Goal: Book appointment/travel/reservation

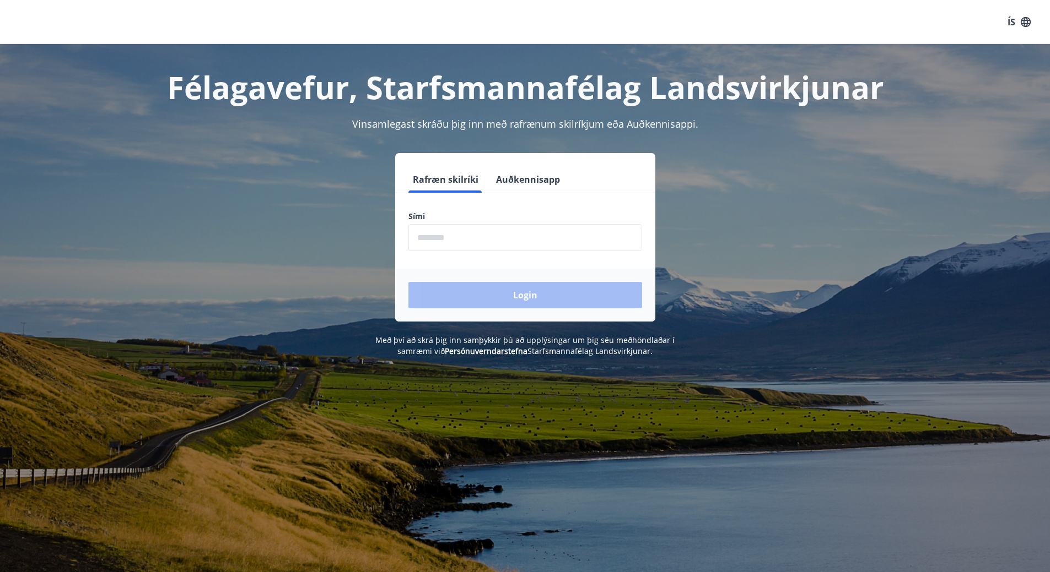
click at [425, 219] on label "Sími" at bounding box center [525, 216] width 234 height 11
click at [435, 237] on input "phone" at bounding box center [525, 237] width 234 height 27
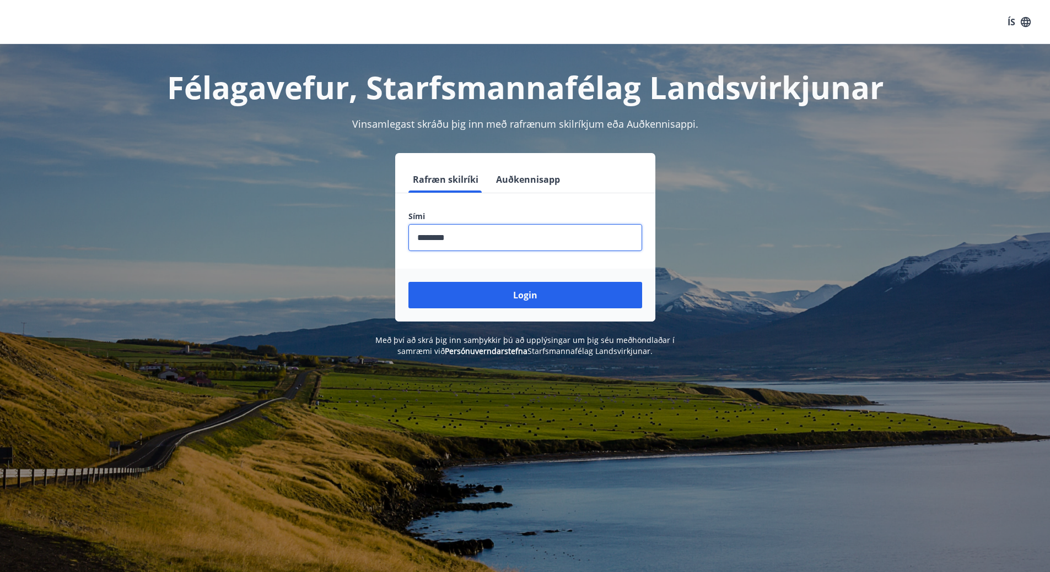
type input "********"
click at [408, 282] on button "Login" at bounding box center [525, 295] width 234 height 26
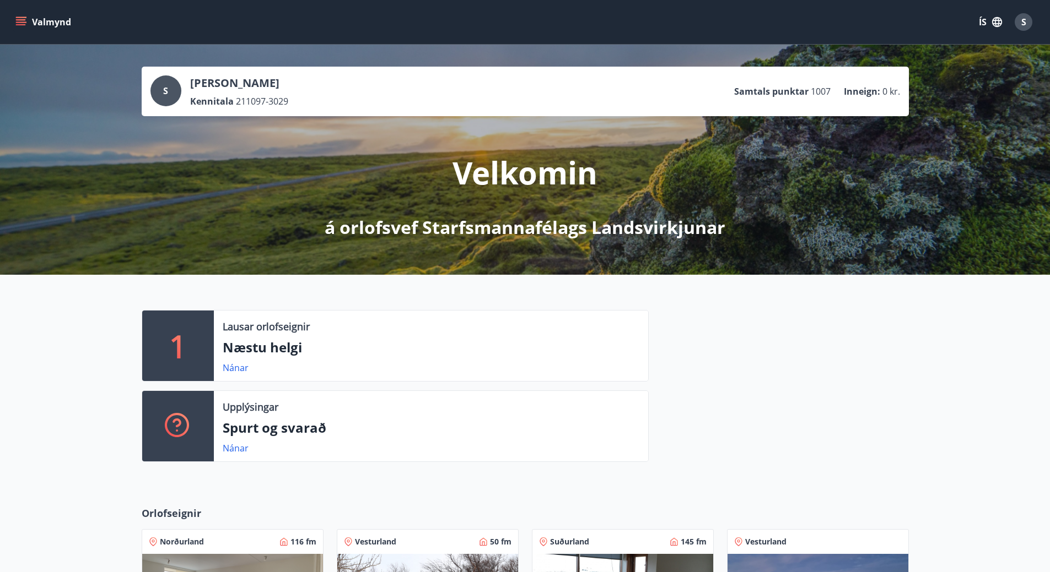
scroll to position [336, 0]
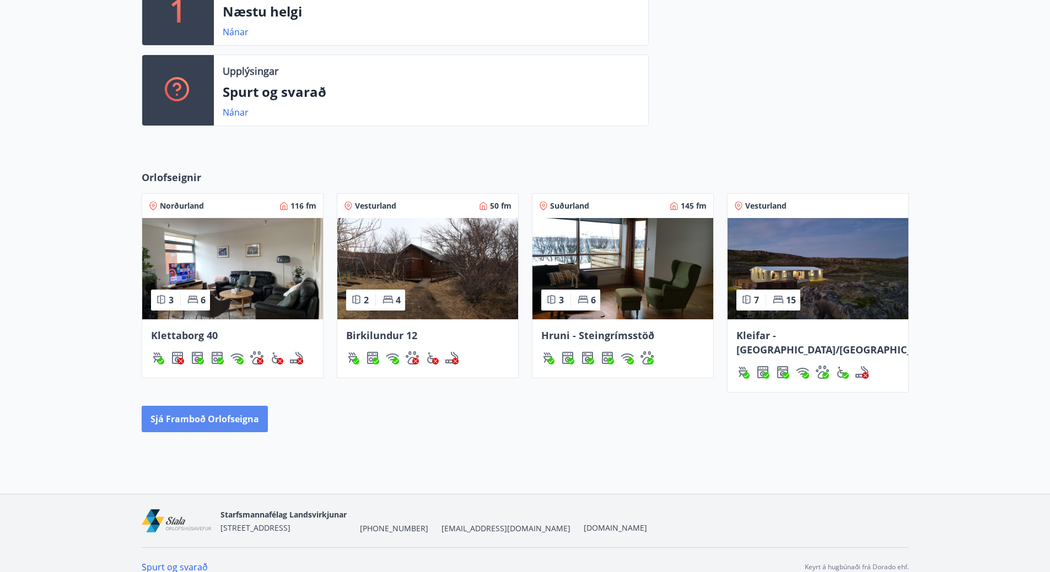
click at [214, 408] on button "Sjá framboð orlofseigna" at bounding box center [205, 419] width 126 height 26
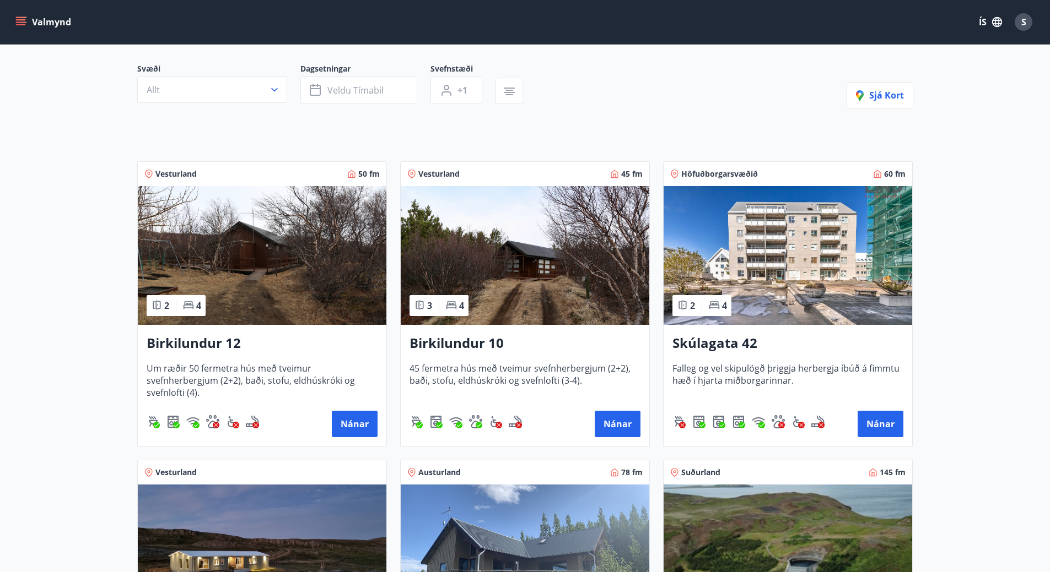
scroll to position [91, 0]
click at [353, 115] on div "Svæði Allt Dagsetningar Veldu tímabil Svefnstæði +1 Sjá kort Vesturland 50 fm 2…" at bounding box center [524, 545] width 793 height 1016
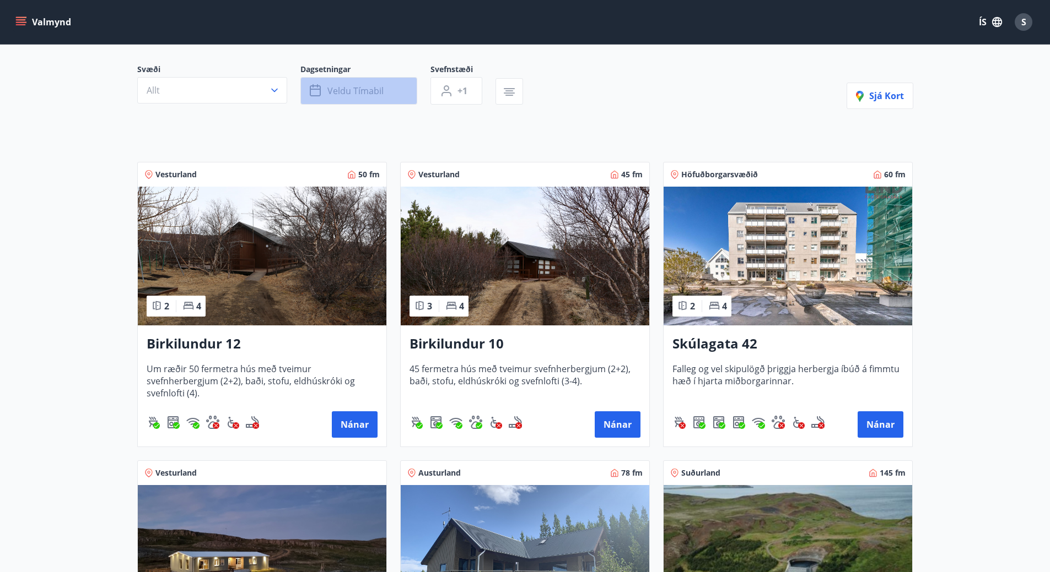
click at [350, 100] on button "Veldu tímabil" at bounding box center [358, 91] width 117 height 28
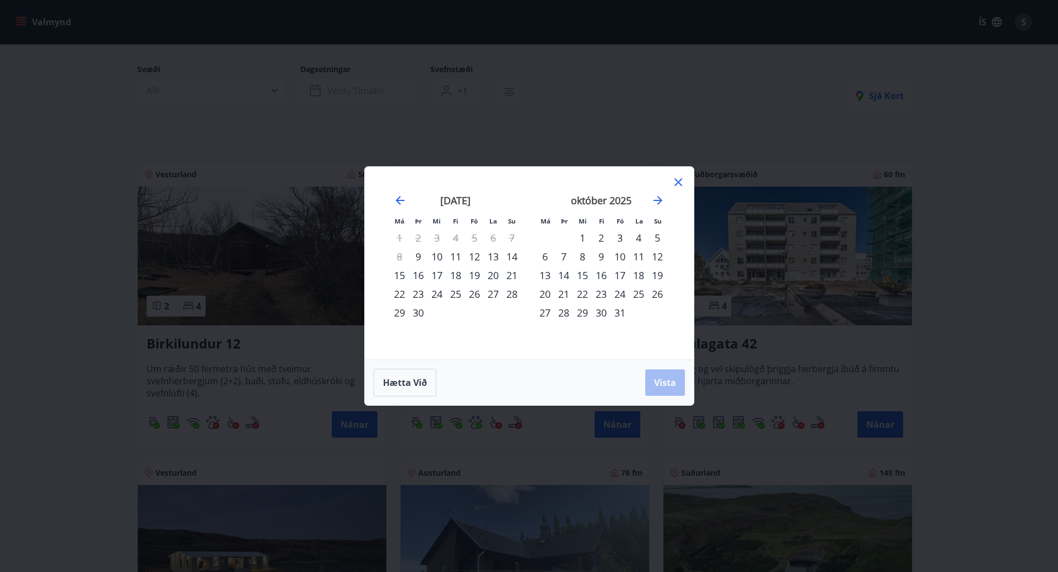
click at [600, 261] on div "9" at bounding box center [601, 256] width 19 height 19
click at [657, 255] on div "12" at bounding box center [657, 256] width 19 height 19
click at [665, 381] on span "Vista" at bounding box center [665, 383] width 22 height 12
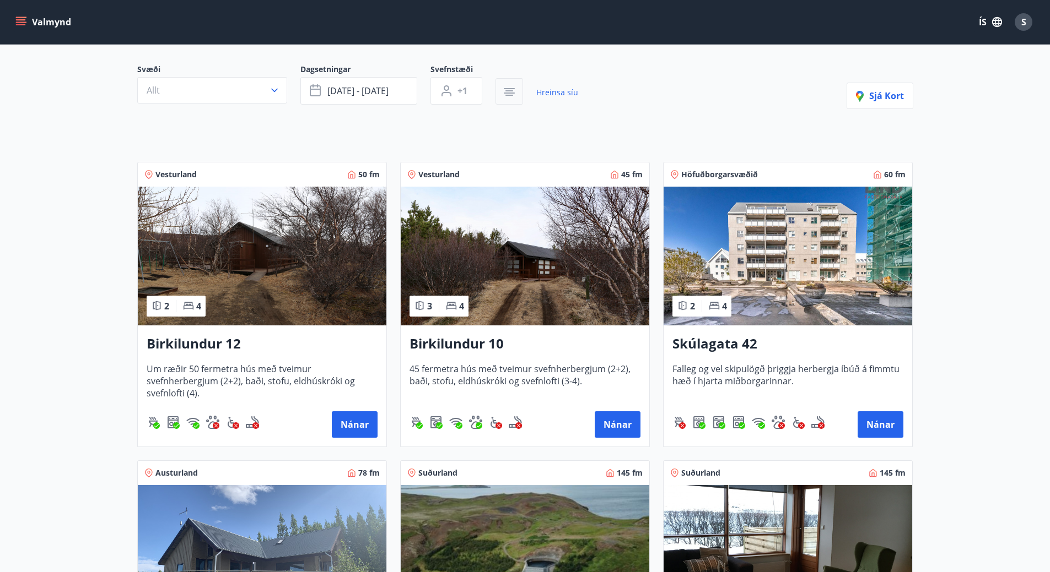
click at [504, 96] on icon "button" at bounding box center [509, 91] width 13 height 13
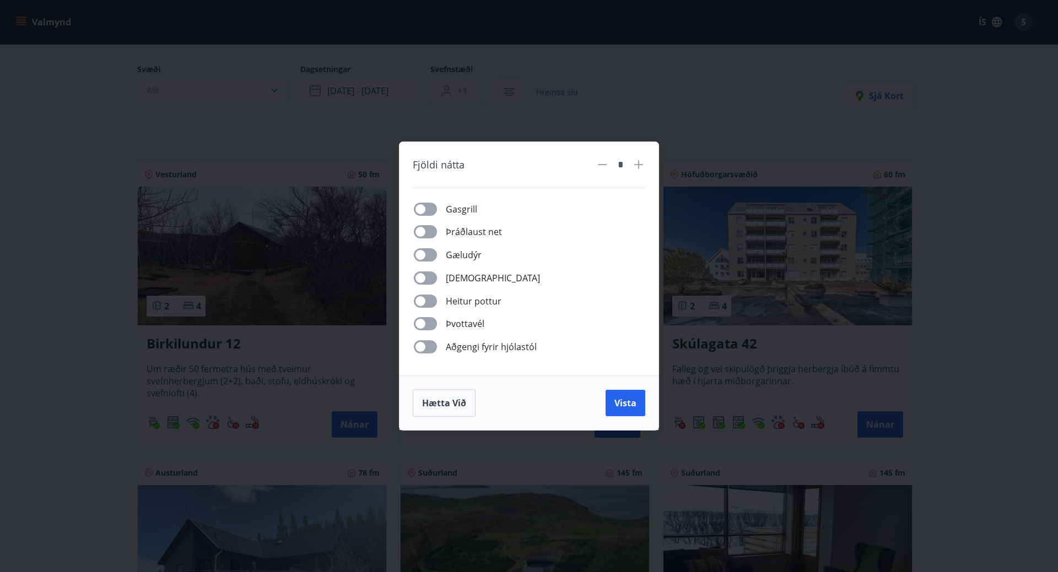
click at [531, 113] on div "Fjöldi nátta * Gasgrill Þráðlaust net Gæludýr Þurrkari Heitur pottur Þvottavél …" at bounding box center [529, 286] width 1058 height 572
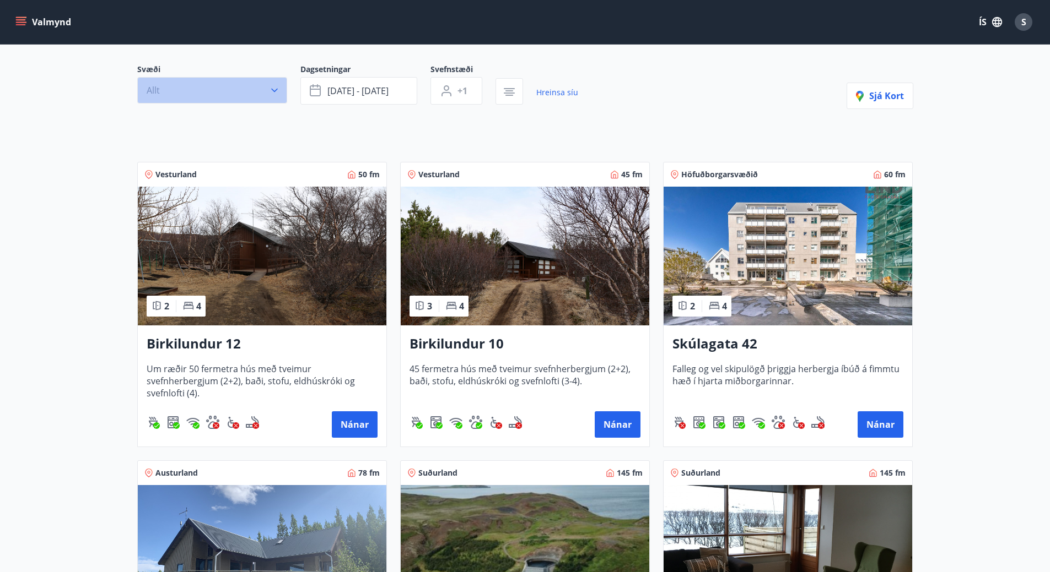
click at [244, 90] on button "Allt" at bounding box center [212, 90] width 150 height 26
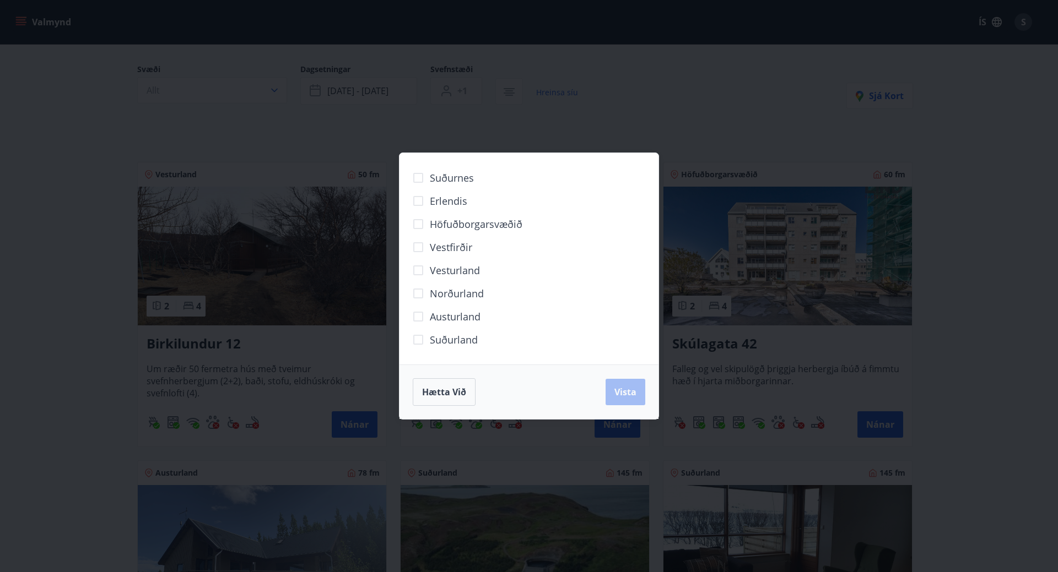
click at [257, 139] on div "Suðurnes Erlendis Höfuðborgarsvæðið Vestfirðir Vesturland Norðurland Austurland…" at bounding box center [529, 286] width 1058 height 572
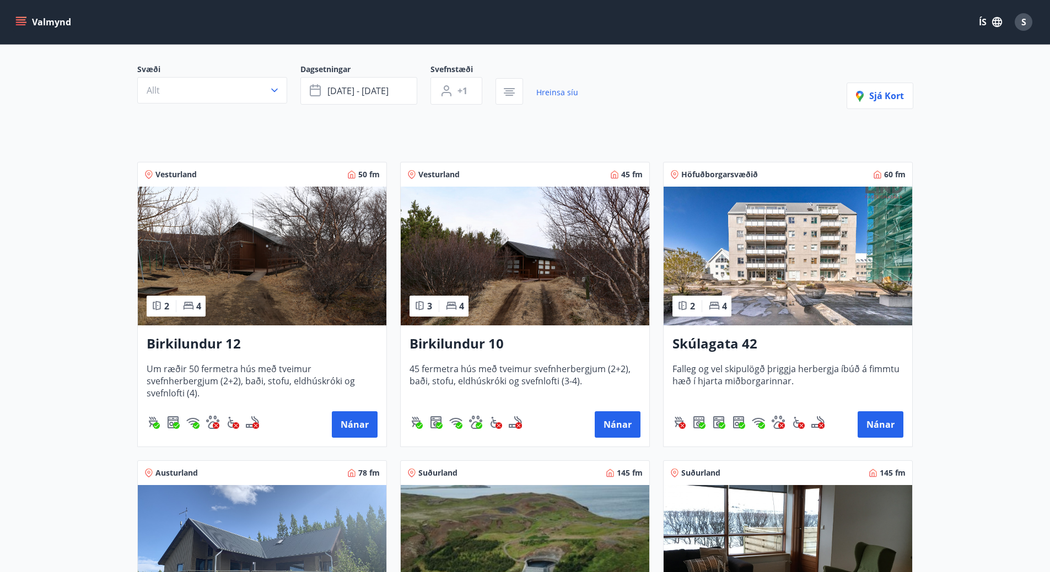
click at [263, 266] on img at bounding box center [262, 256] width 249 height 139
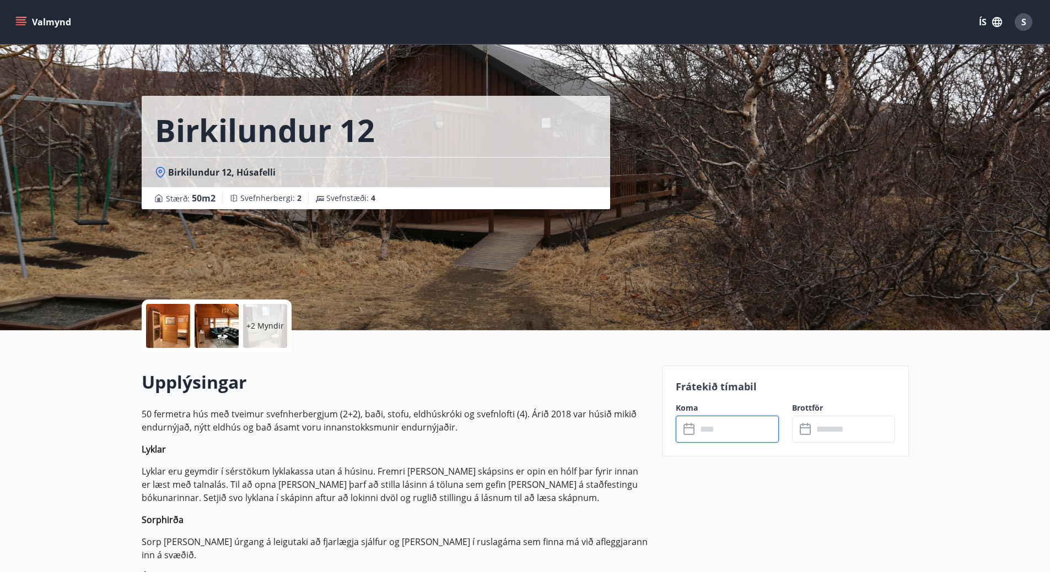
click at [726, 430] on input "text" at bounding box center [737, 429] width 82 height 27
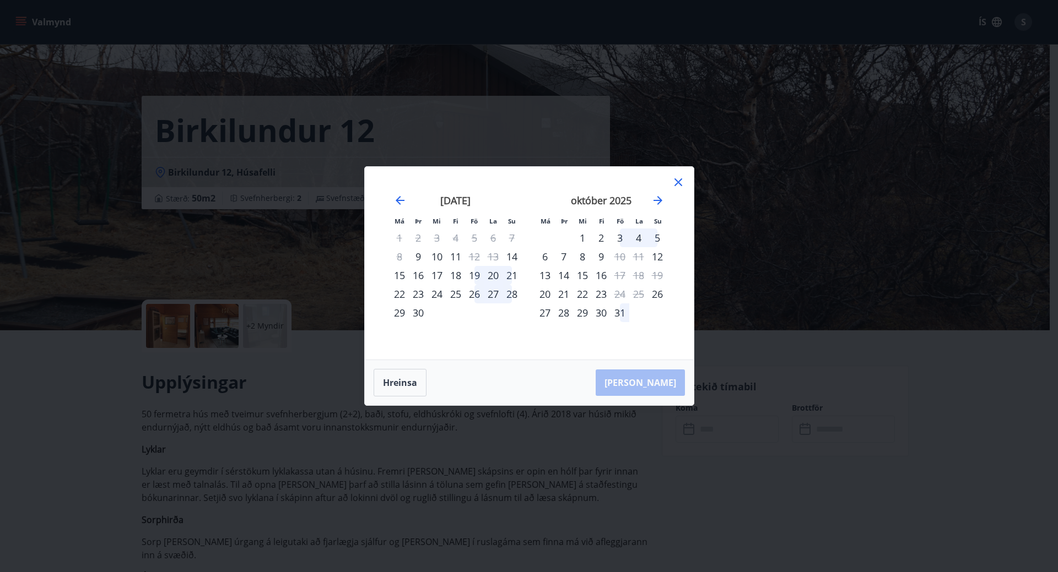
click at [677, 187] on icon at bounding box center [678, 182] width 13 height 13
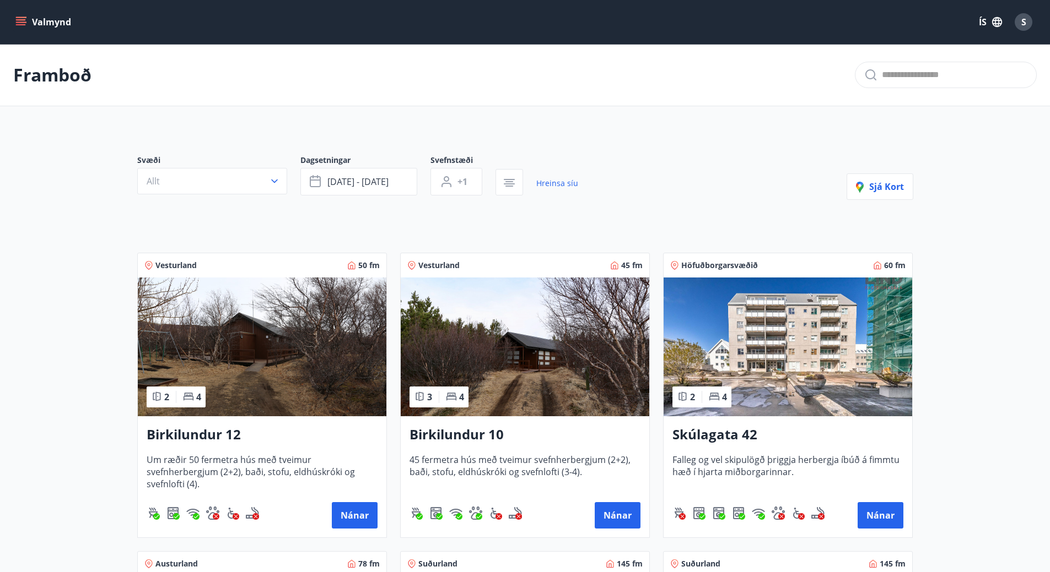
click at [440, 271] on div "Vesturland 45 fm" at bounding box center [525, 265] width 249 height 24
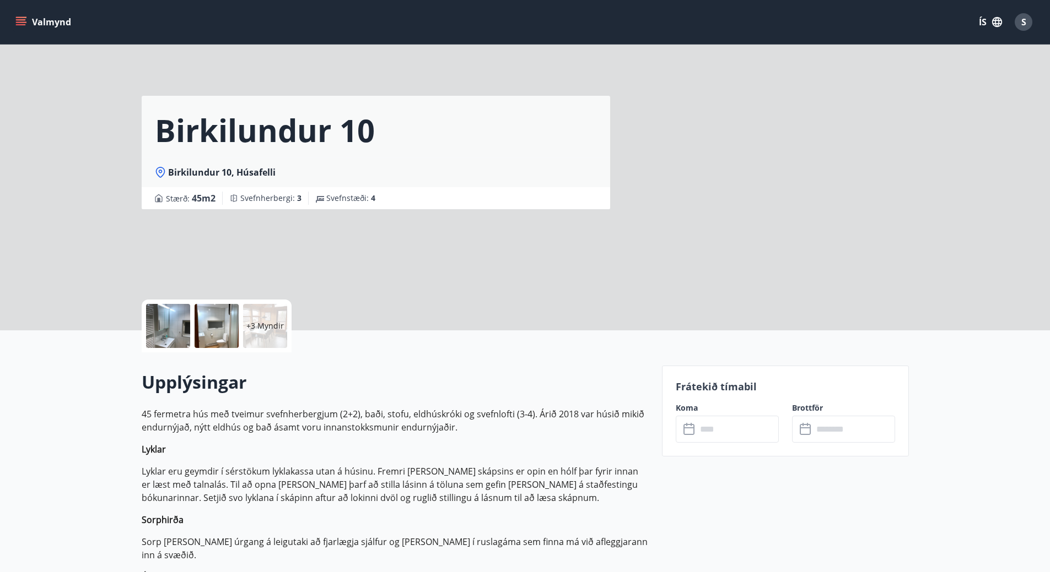
click at [716, 440] on input "text" at bounding box center [737, 429] width 82 height 27
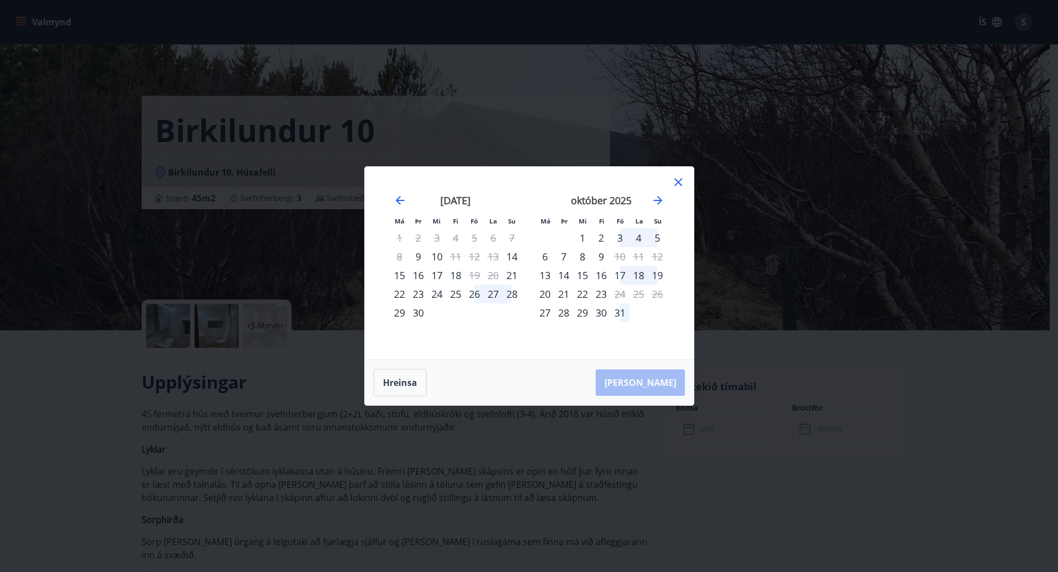
click at [504, 459] on div "Má Þr Mi Fi Fö La Su Má Þr Mi Fi Fö La Su ágúst 2025 1 2 3 4 5 6 7 8 9 10 11 12…" at bounding box center [529, 286] width 1058 height 572
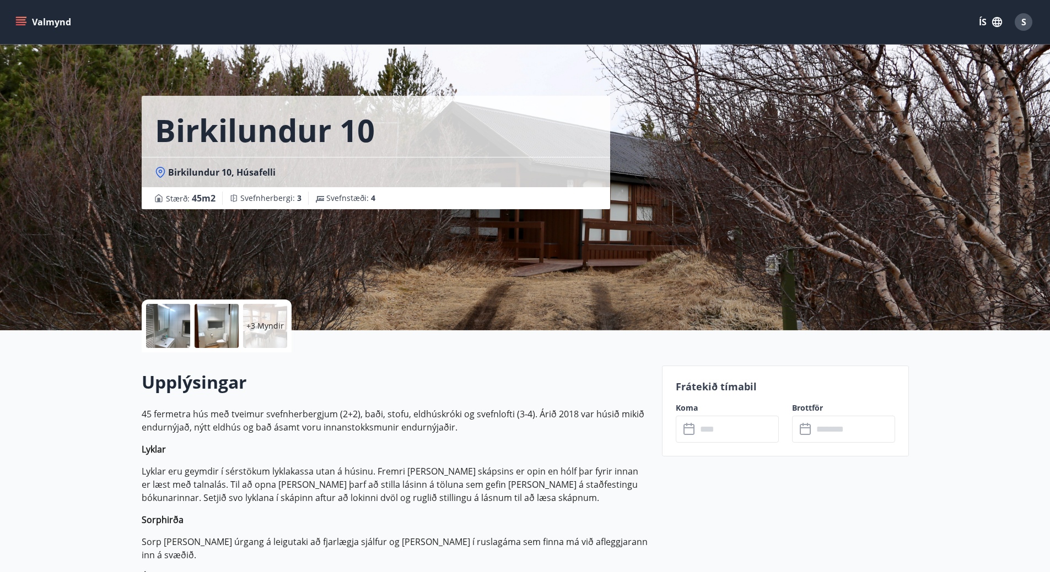
click at [695, 416] on div "​ ​" at bounding box center [727, 429] width 103 height 27
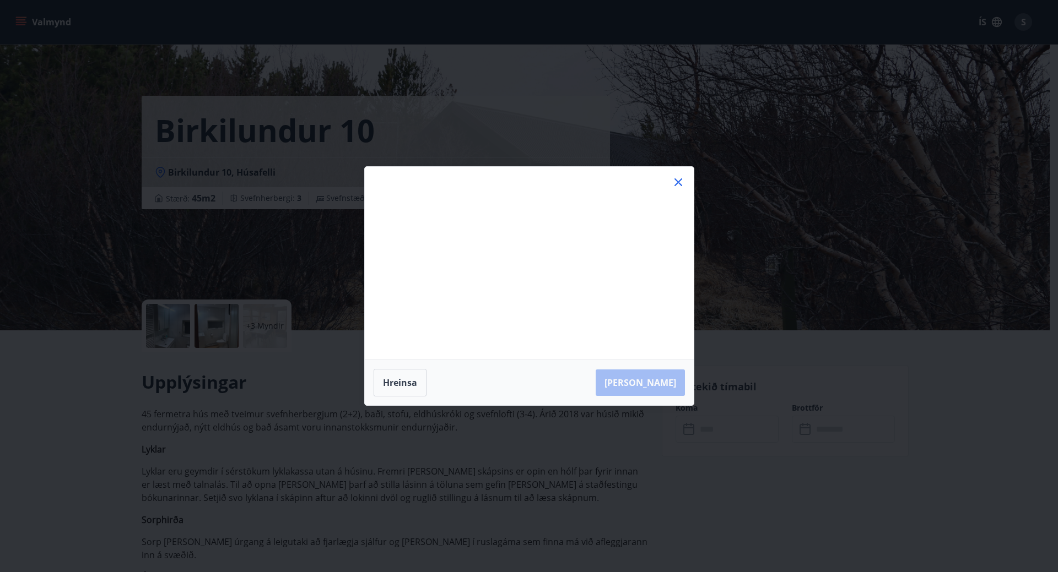
click at [696, 433] on div "Má Þr Mi Fi Fö La Su Má Þr Mi Fi Fö La Su ágúst 2025 1 2 3 4 5 6 7 8 9 10 11 12…" at bounding box center [529, 286] width 1058 height 572
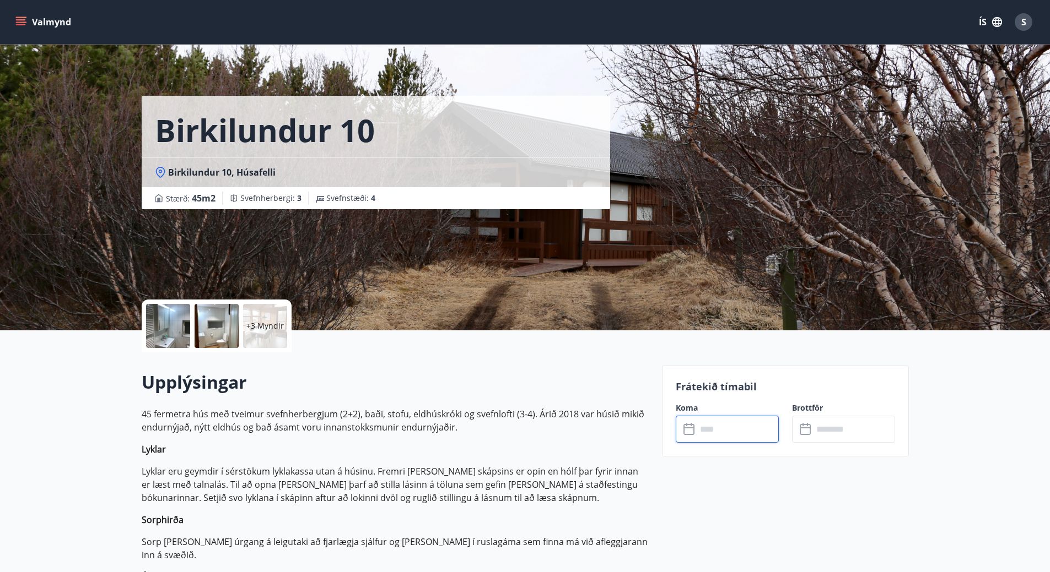
click at [696, 433] on input "text" at bounding box center [737, 429] width 82 height 27
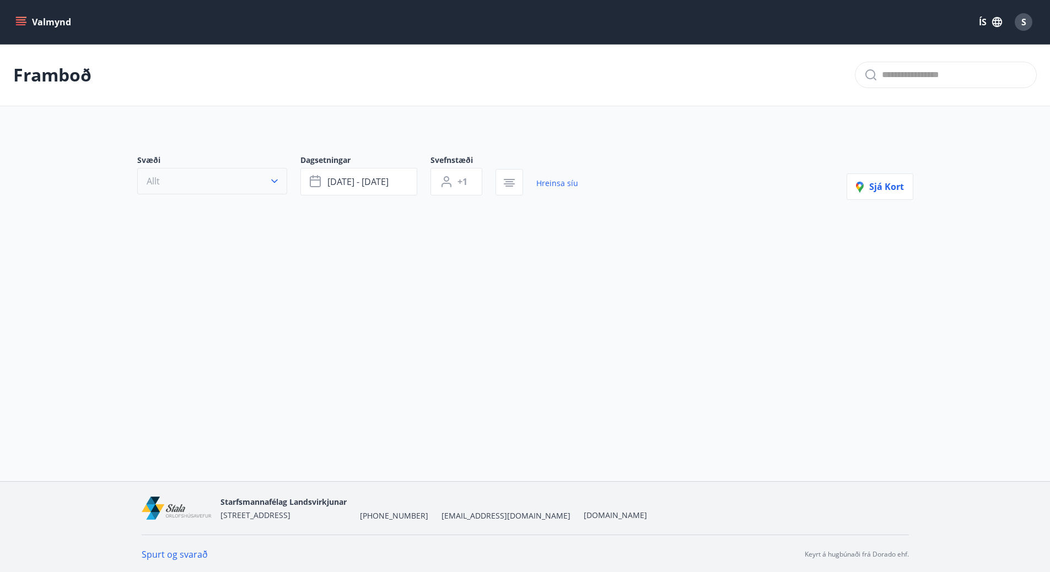
click at [257, 185] on button "Allt" at bounding box center [212, 181] width 150 height 26
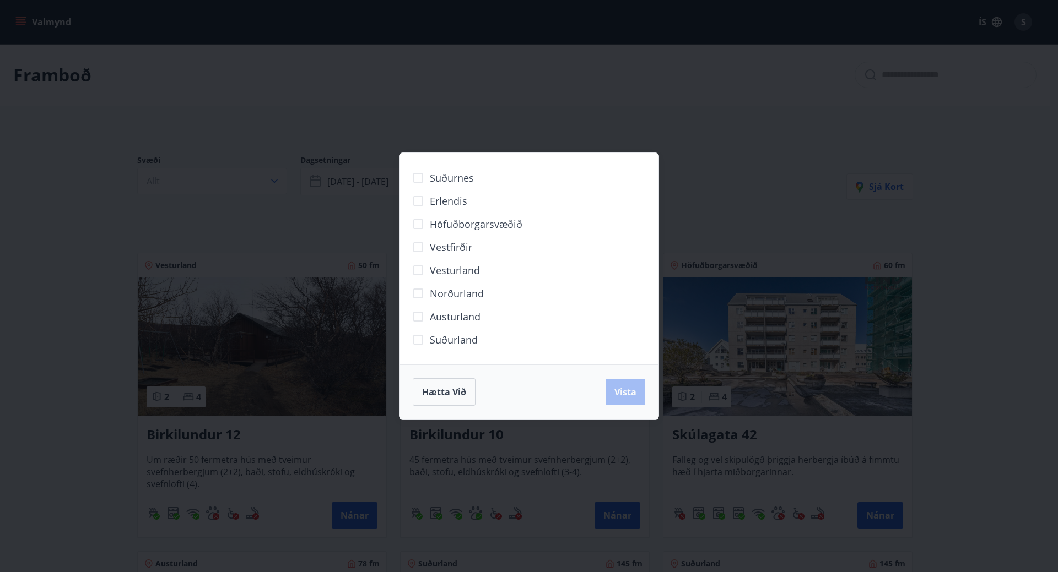
click at [429, 134] on div "Suðurnes Erlendis Höfuðborgarsvæðið Vestfirðir Vesturland Norðurland Austurland…" at bounding box center [529, 286] width 1058 height 572
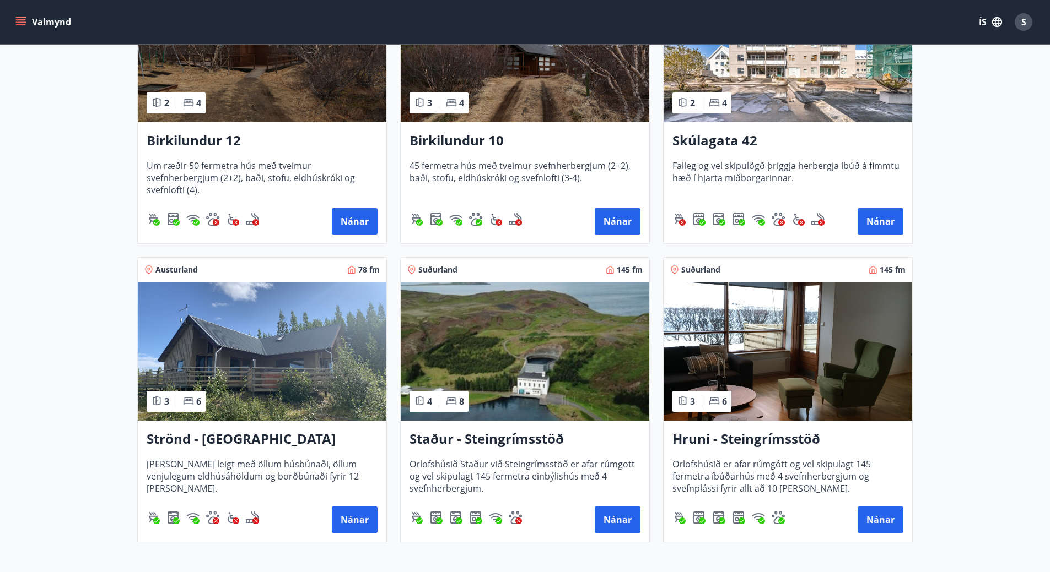
scroll to position [295, 0]
click at [586, 380] on img at bounding box center [525, 351] width 249 height 139
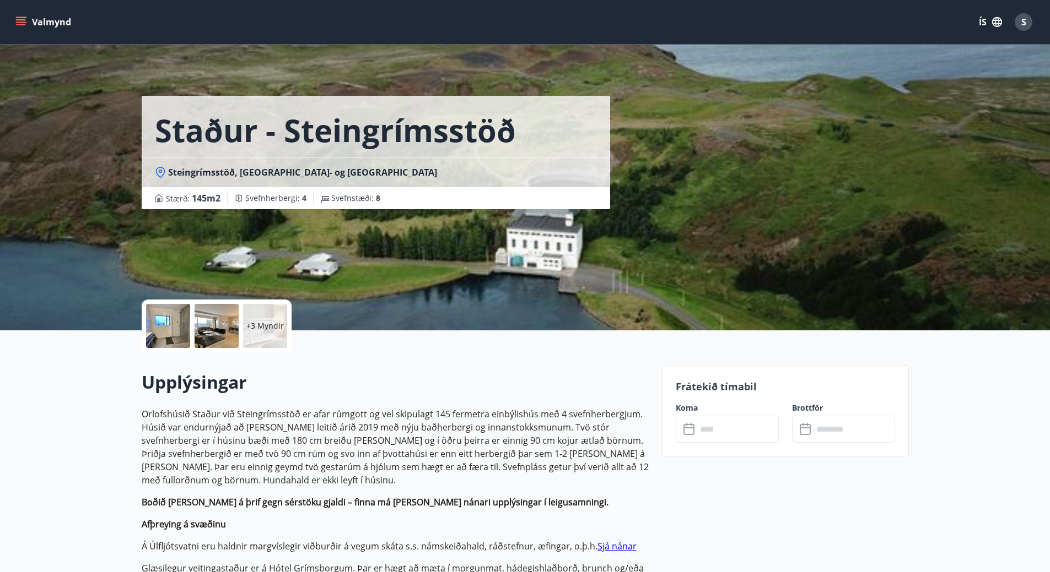
click at [701, 440] on input "text" at bounding box center [737, 429] width 82 height 27
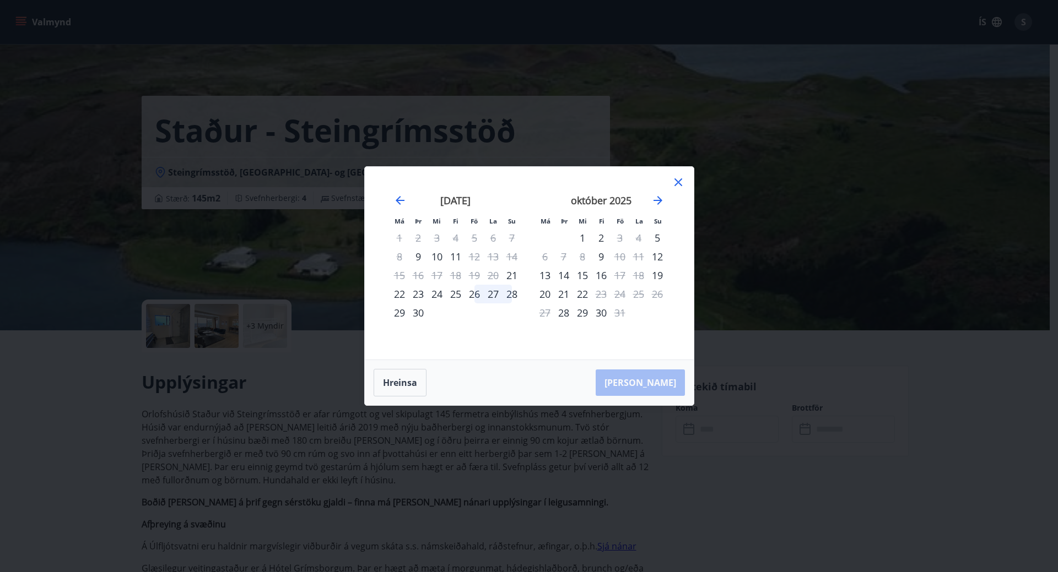
click at [460, 450] on div "Má Þr Mi Fi Fö La Su Má Þr Mi Fi Fö La Su ágúst 2025 1 2 3 4 5 6 7 8 9 10 11 12…" at bounding box center [529, 286] width 1058 height 572
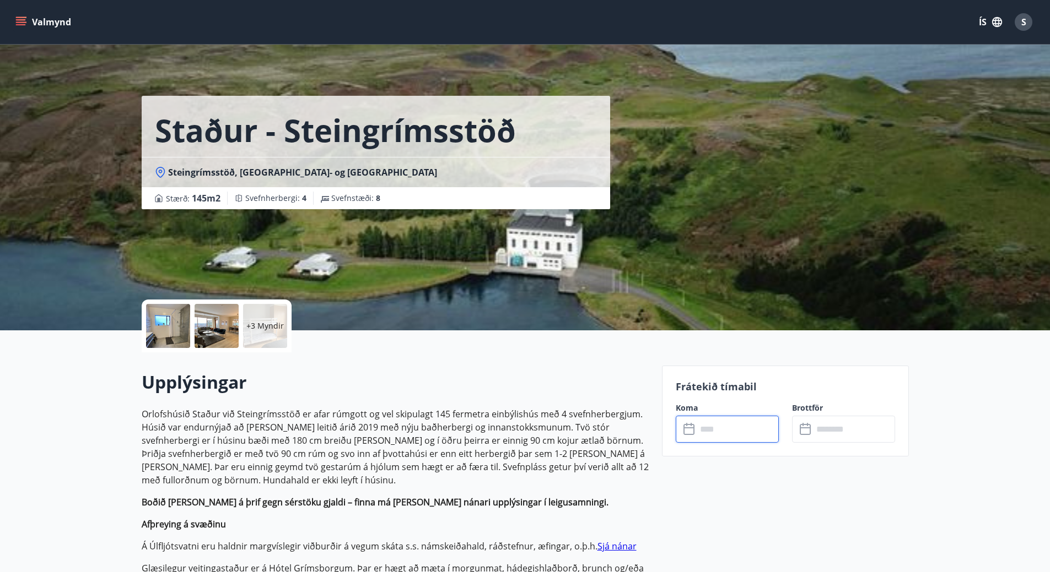
scroll to position [2, 0]
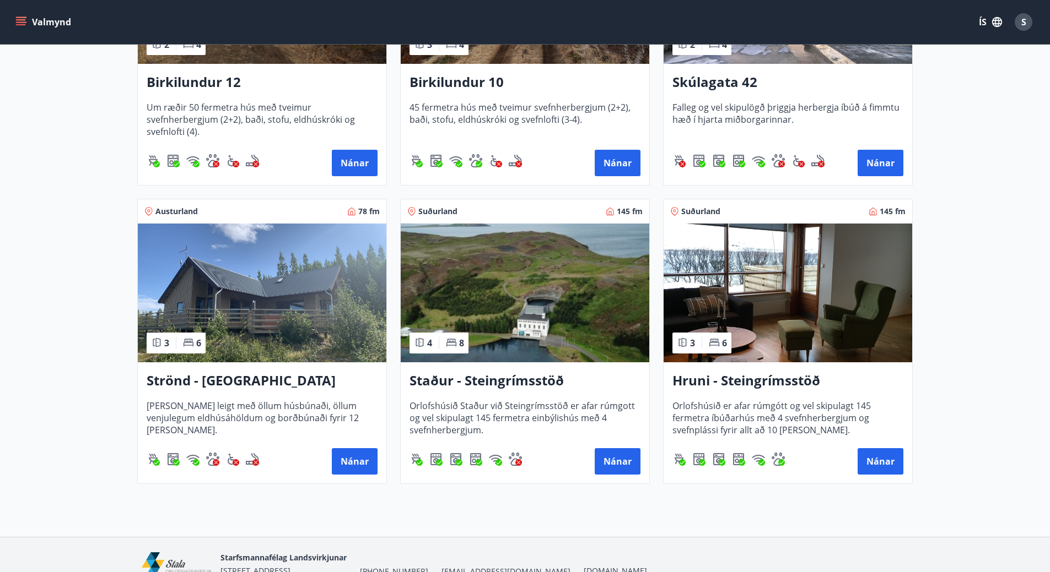
click at [732, 332] on img at bounding box center [787, 293] width 249 height 139
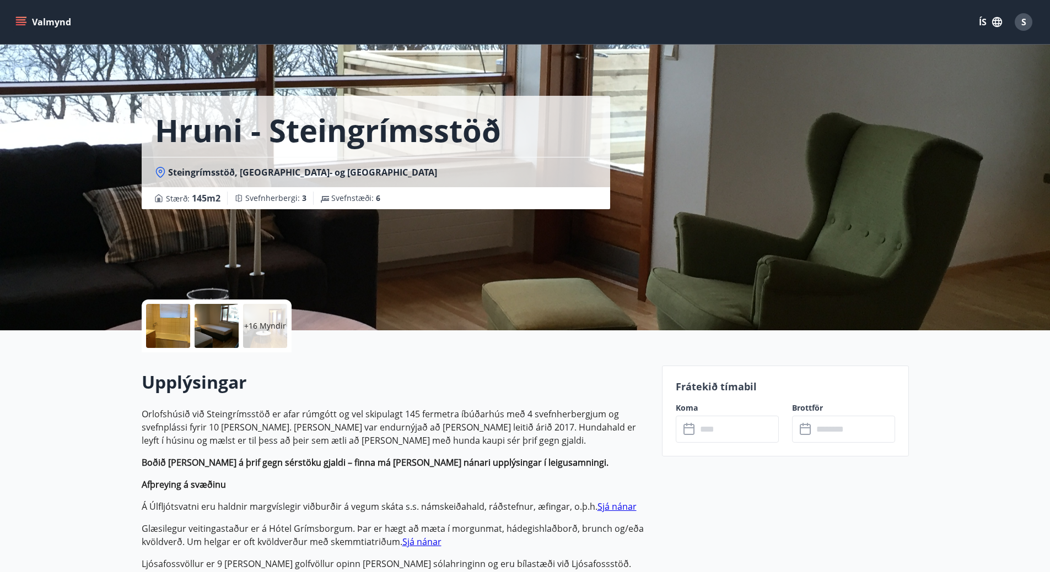
click at [728, 423] on input "text" at bounding box center [737, 429] width 82 height 27
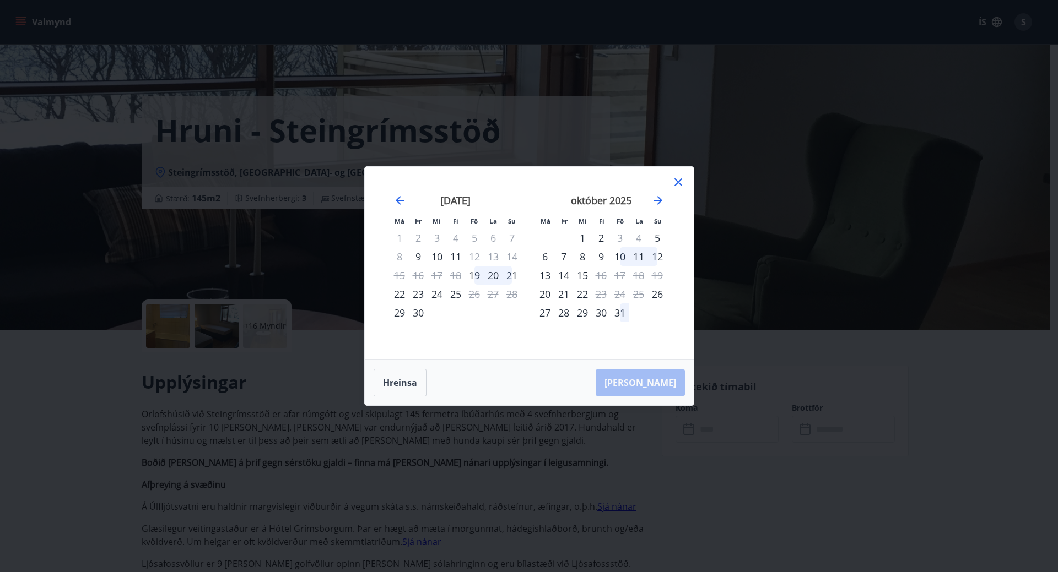
click at [562, 460] on div "Má Þr Mi Fi Fö La Su Má Þr Mi Fi Fö La Su ágúst 2025 1 2 3 4 5 6 7 8 9 10 11 12…" at bounding box center [529, 286] width 1058 height 572
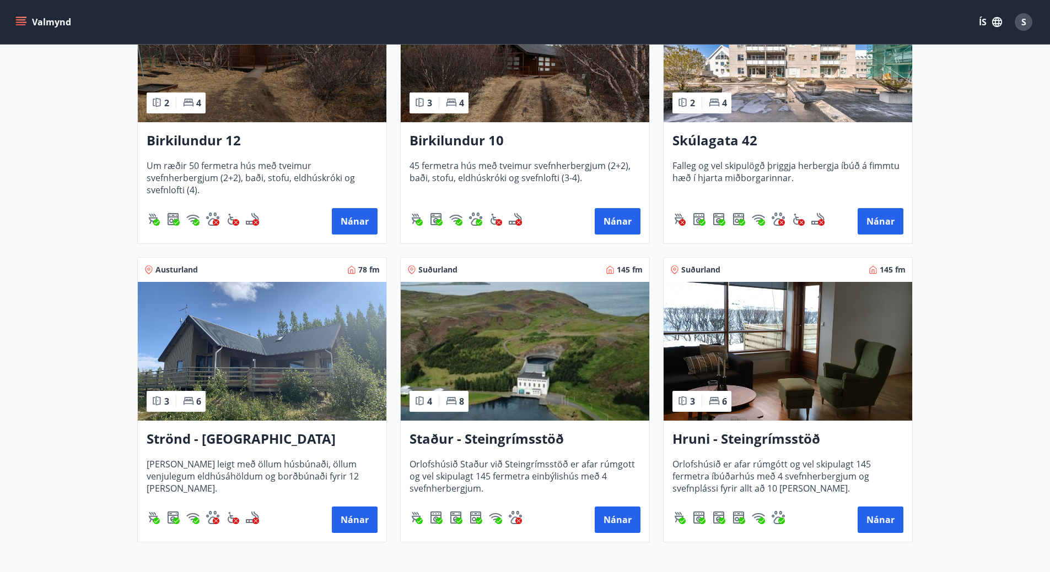
scroll to position [410, 0]
